Goal: Task Accomplishment & Management: Manage account settings

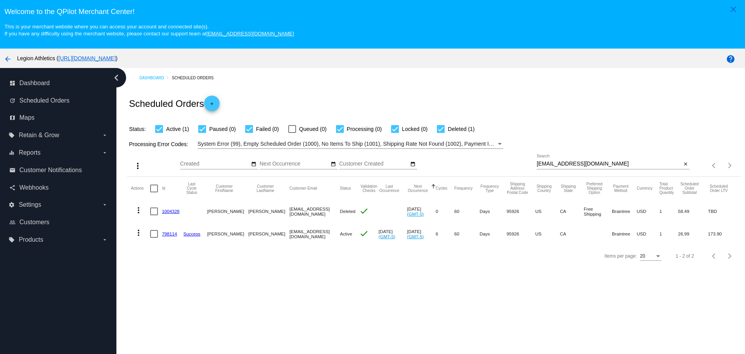
click at [532, 163] on div "Sep Jan Feb Mar Apr Su Mo" at bounding box center [358, 165] width 357 height 22
click at [537, 163] on input "[EMAIL_ADDRESS][DOMAIN_NAME]" at bounding box center [609, 164] width 145 height 6
drag, startPoint x: 534, startPoint y: 163, endPoint x: 600, endPoint y: 164, distance: 66.0
click at [600, 164] on input "[EMAIL_ADDRESS][DOMAIN_NAME]" at bounding box center [609, 164] width 145 height 6
paste input "1018687"
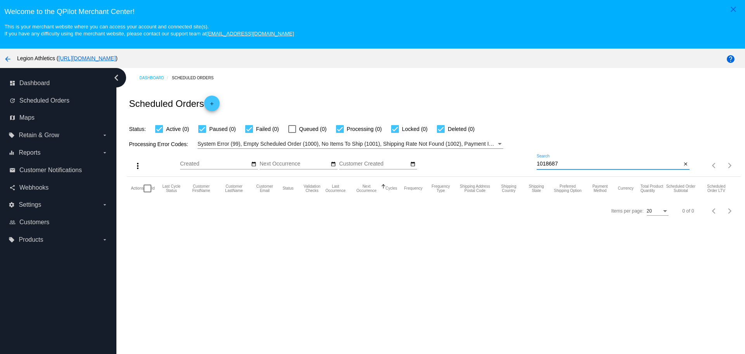
type input "1018687"
click at [9, 57] on mat-icon "arrow_back" at bounding box center [7, 58] width 9 height 9
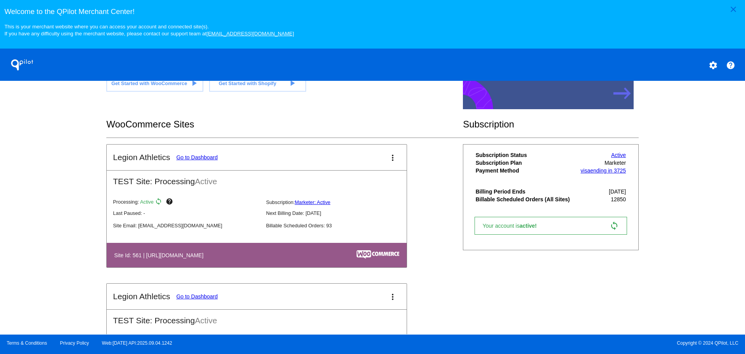
scroll to position [213, 0]
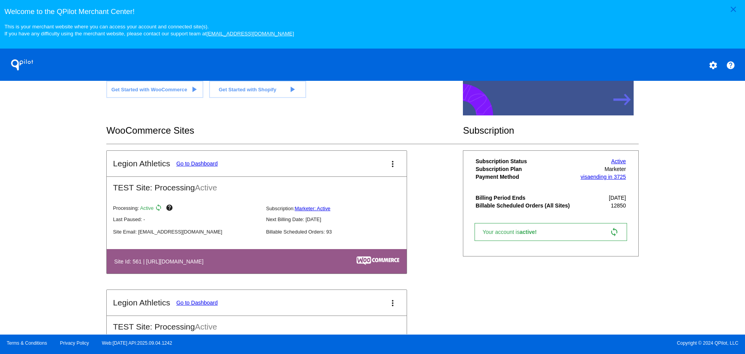
click at [207, 163] on link "Go to Dashboard" at bounding box center [197, 163] width 42 height 6
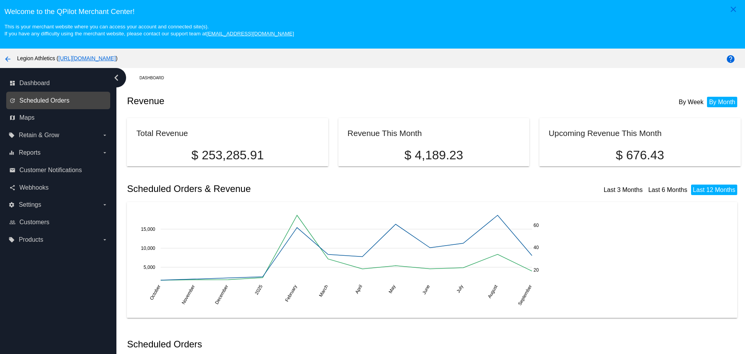
click at [60, 103] on span "Scheduled Orders" at bounding box center [44, 100] width 50 height 7
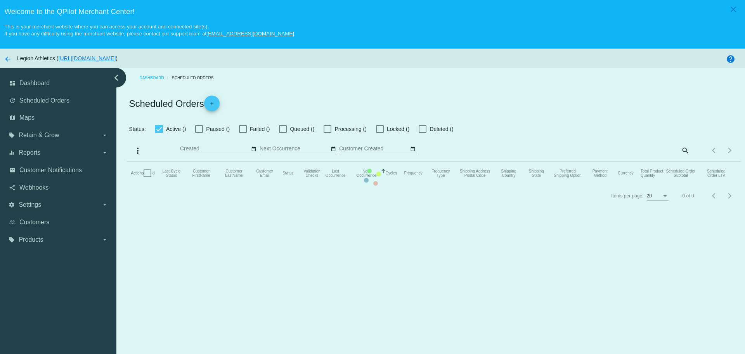
checkbox input "true"
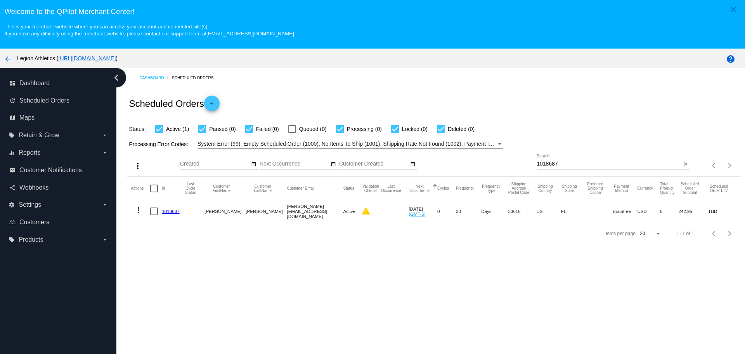
click at [166, 209] on link "1018687" at bounding box center [170, 210] width 17 height 5
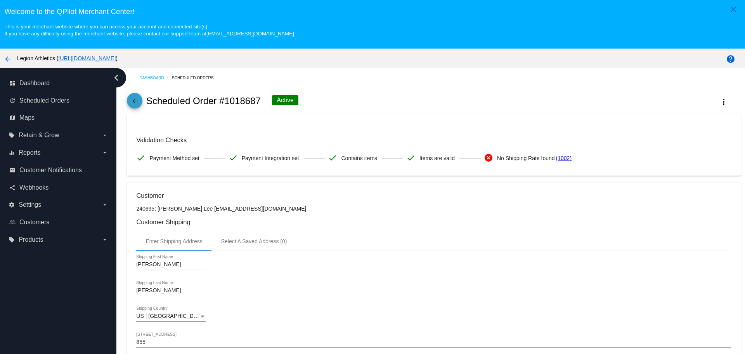
click at [133, 101] on mat-icon "arrow_back" at bounding box center [134, 102] width 9 height 9
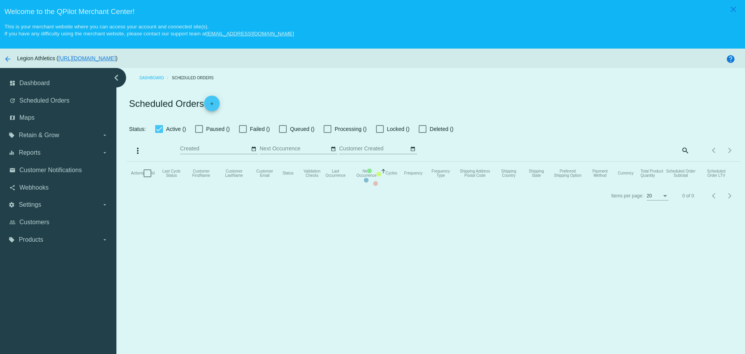
checkbox input "true"
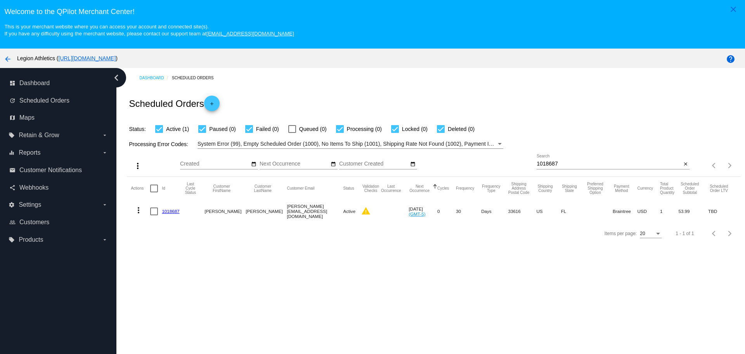
click at [544, 162] on input "1018687" at bounding box center [609, 164] width 145 height 6
paste input "753314"
type input "753314"
click at [168, 210] on link "753314" at bounding box center [169, 210] width 15 height 5
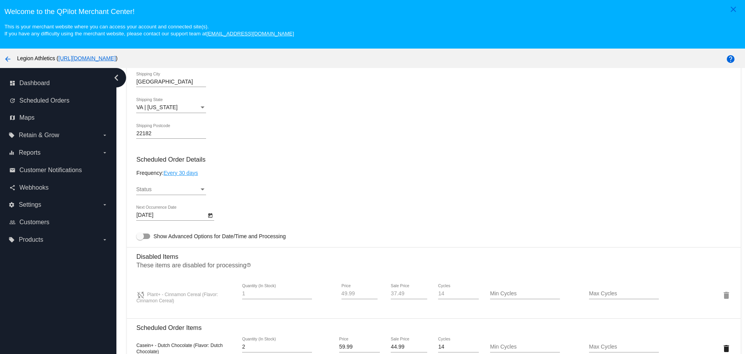
scroll to position [388, 0]
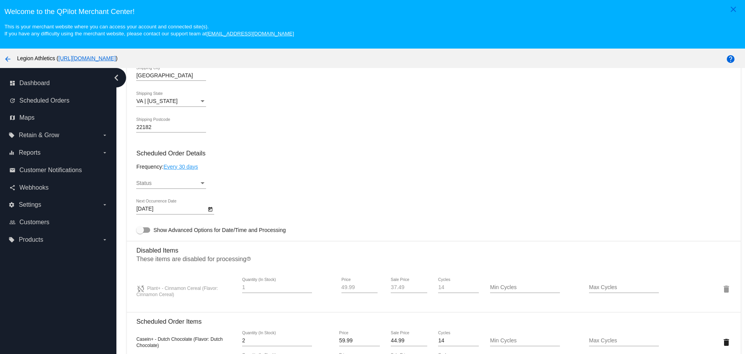
click at [177, 183] on div "Status" at bounding box center [167, 183] width 63 height 6
click at [174, 200] on span "Paused" at bounding box center [171, 199] width 70 height 16
click at [291, 187] on div "Paused Status" at bounding box center [433, 185] width 595 height 22
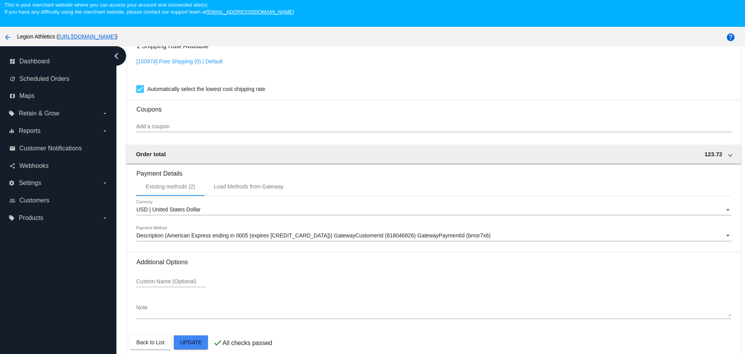
scroll to position [49, 0]
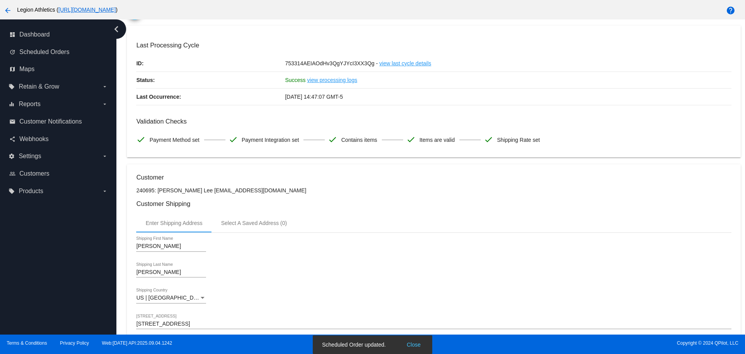
scroll to position [0, 0]
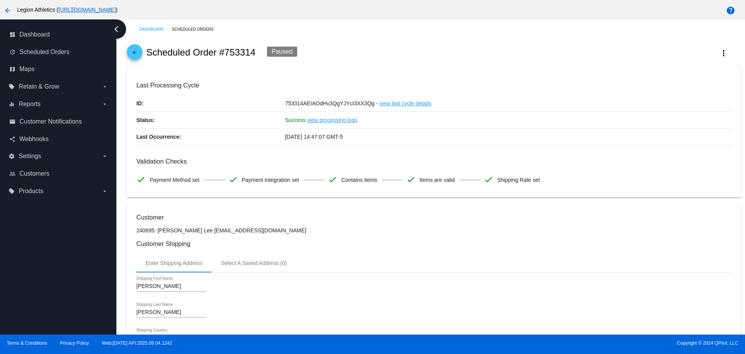
click at [225, 55] on h2 "Scheduled Order #753314" at bounding box center [200, 52] width 109 height 11
click at [236, 55] on h2 "Scheduled Order #753314" at bounding box center [200, 52] width 109 height 11
copy h2 "753314"
click at [719, 52] on mat-icon "more_vert" at bounding box center [723, 53] width 9 height 9
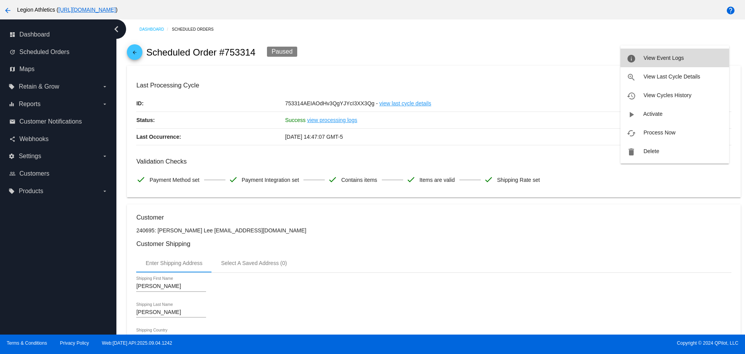
click at [686, 64] on button "info View Event Logs" at bounding box center [675, 58] width 109 height 19
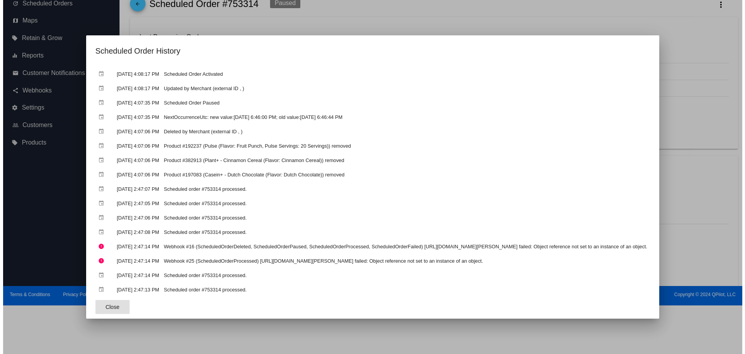
scroll to position [254, 0]
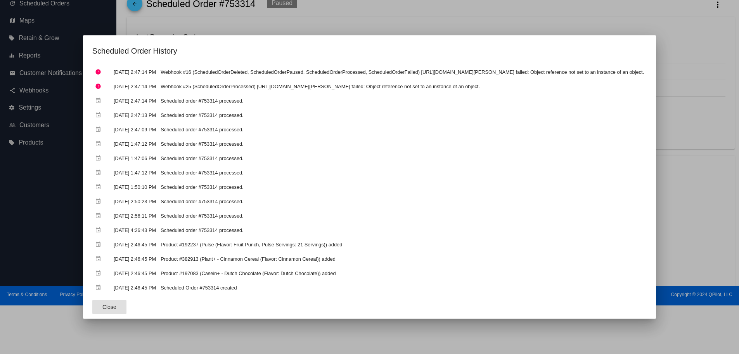
click at [92, 309] on button "Close" at bounding box center [109, 307] width 34 height 14
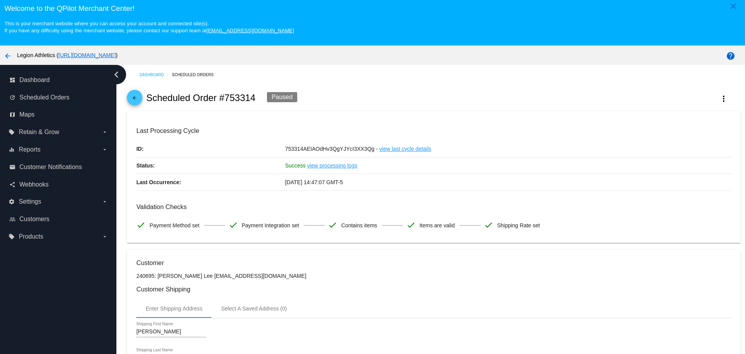
scroll to position [0, 0]
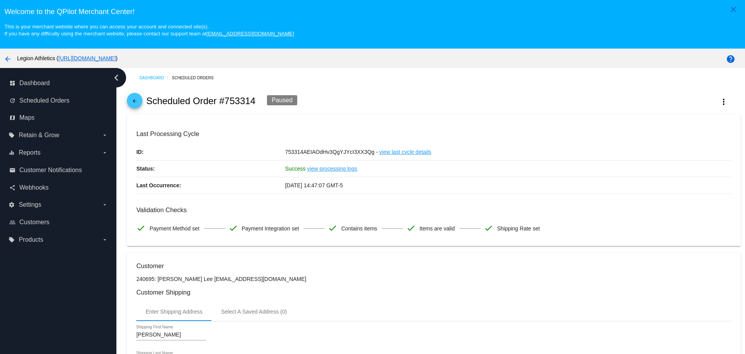
click at [141, 102] on link "arrow_back" at bounding box center [135, 101] width 16 height 16
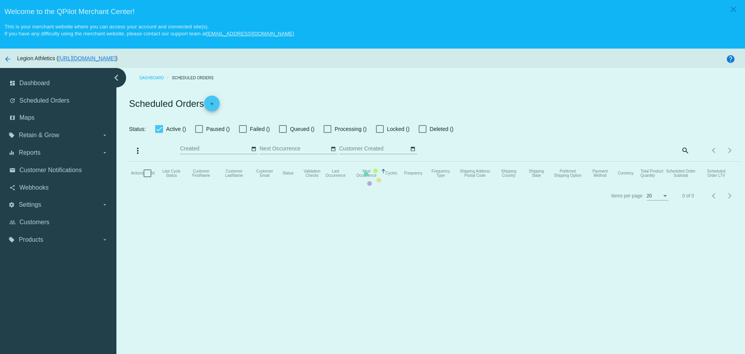
checkbox input "true"
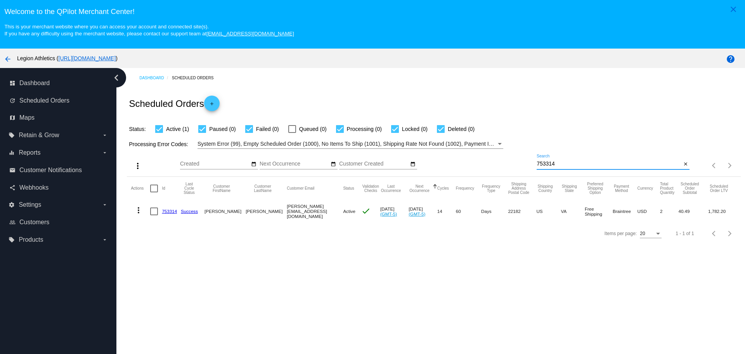
click at [545, 165] on input "753314" at bounding box center [609, 164] width 145 height 6
paste input "1018687"
type input "1018687"
click at [534, 104] on div "Scheduled Orders add" at bounding box center [434, 103] width 614 height 31
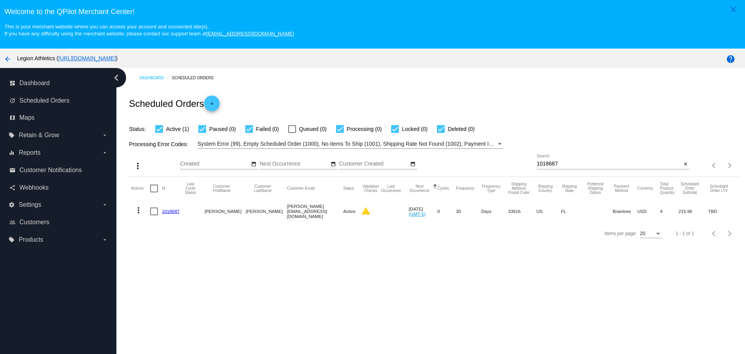
click at [173, 211] on link "1018687" at bounding box center [170, 210] width 17 height 5
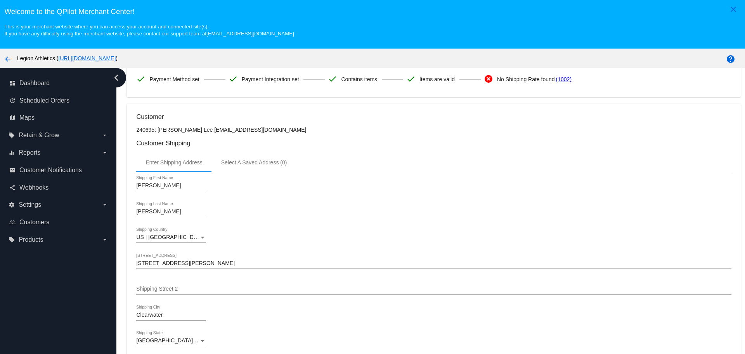
scroll to position [71, 0]
